Goal: Information Seeking & Learning: Learn about a topic

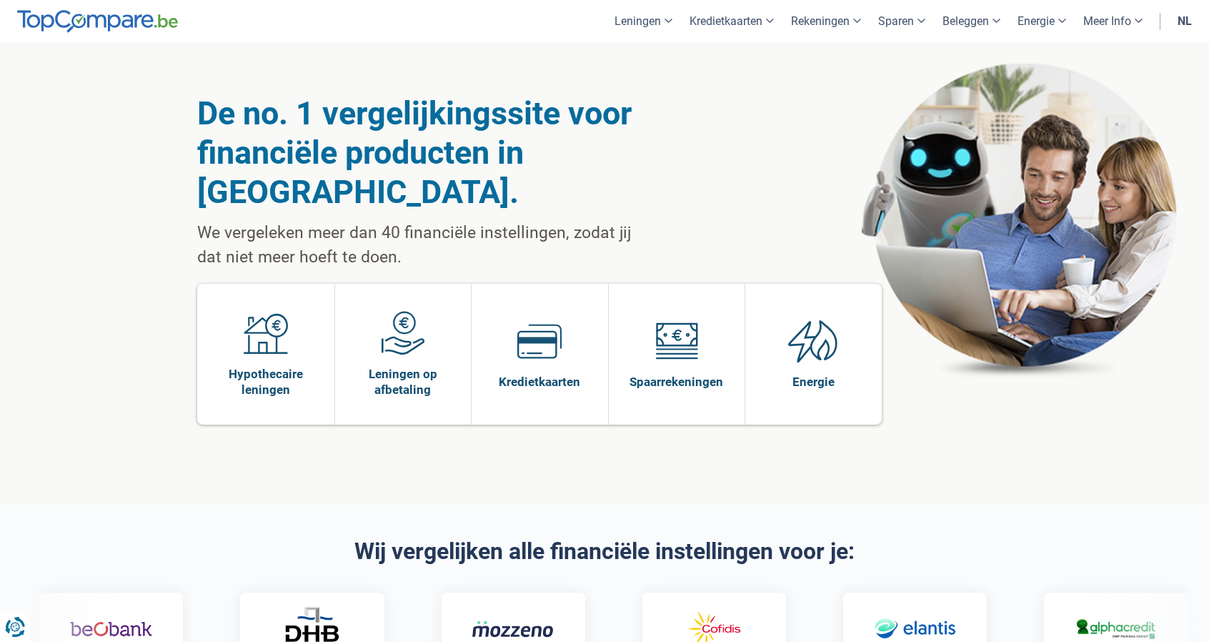
click at [1182, 24] on link "nl" at bounding box center [1184, 21] width 31 height 42
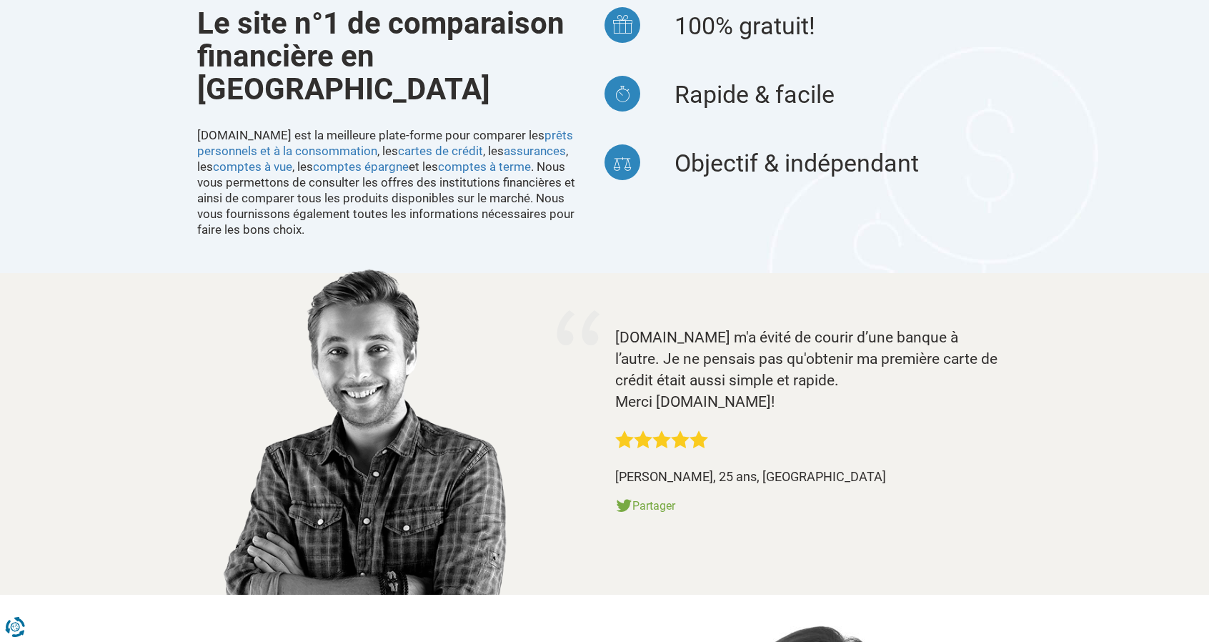
scroll to position [1430, 0]
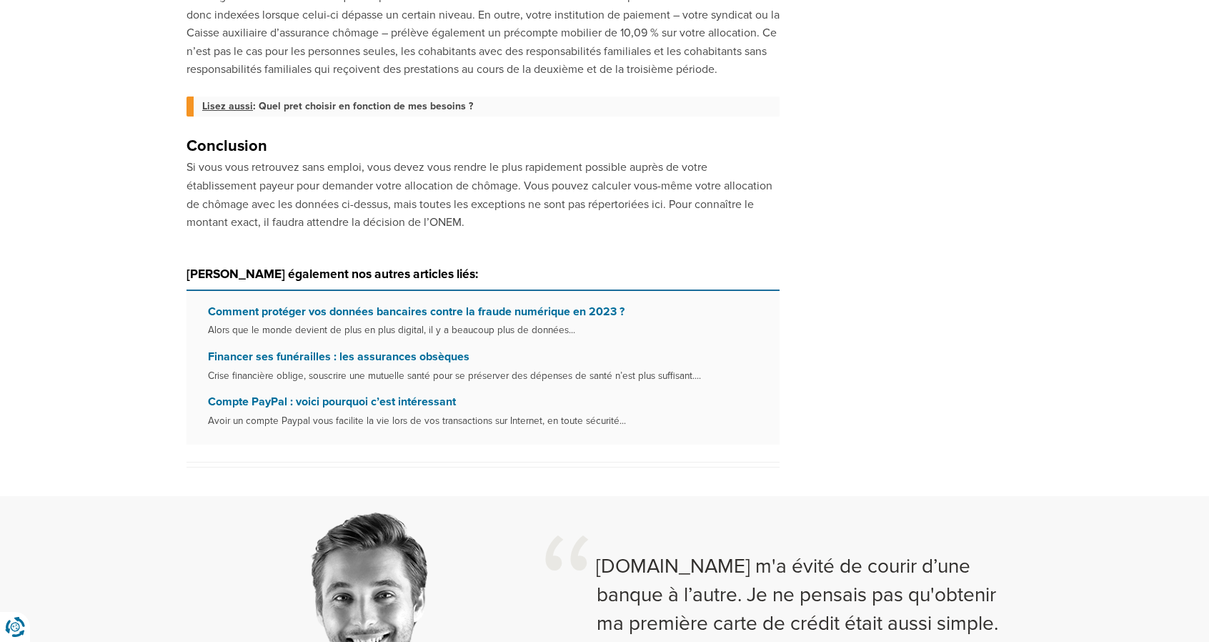
scroll to position [1787, 0]
